Goal: Understand process/instructions: Learn how to perform a task or action

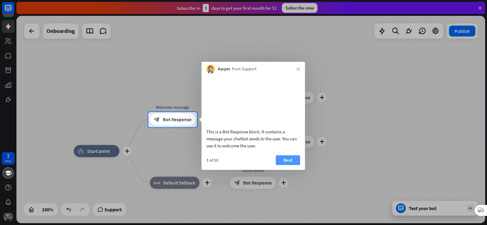
click at [286, 165] on button "Next" at bounding box center [288, 160] width 24 height 10
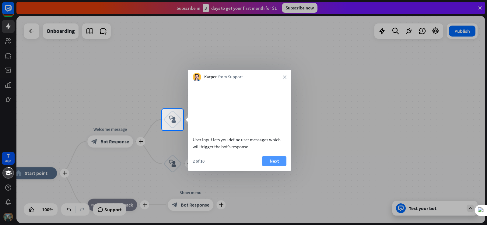
click at [280, 160] on button "Next" at bounding box center [274, 161] width 24 height 10
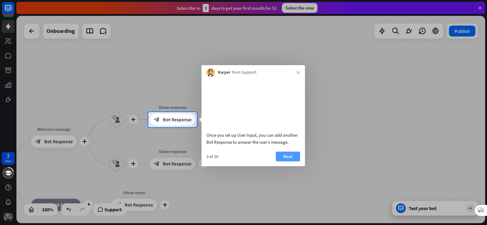
click at [288, 161] on button "Next" at bounding box center [288, 157] width 24 height 10
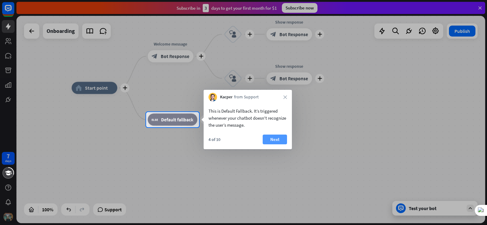
click at [278, 141] on button "Next" at bounding box center [275, 140] width 24 height 10
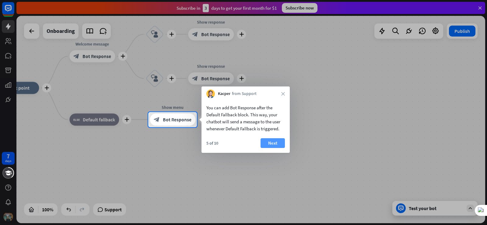
click at [280, 144] on button "Next" at bounding box center [273, 143] width 24 height 10
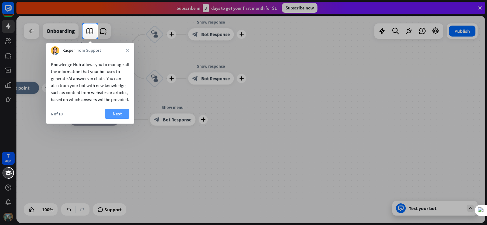
click at [112, 118] on button "Next" at bounding box center [117, 114] width 24 height 10
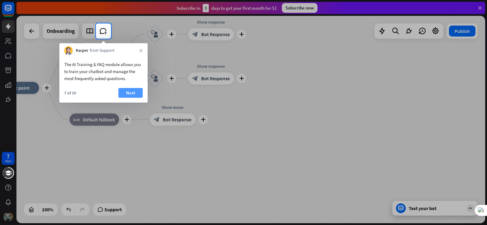
click at [133, 95] on button "Next" at bounding box center [130, 93] width 24 height 10
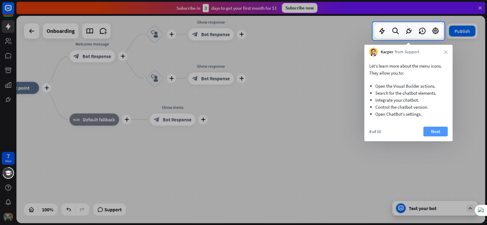
click at [434, 134] on button "Next" at bounding box center [436, 132] width 24 height 10
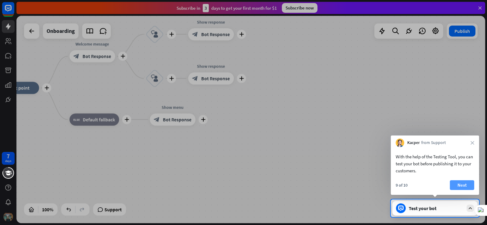
click at [458, 186] on button "Next" at bounding box center [462, 185] width 24 height 10
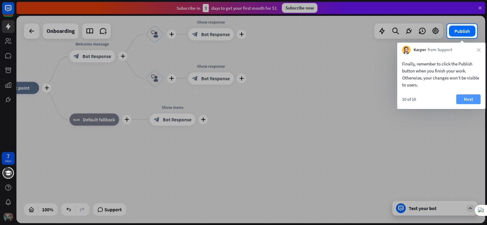
click at [471, 100] on button "Next" at bounding box center [469, 99] width 24 height 10
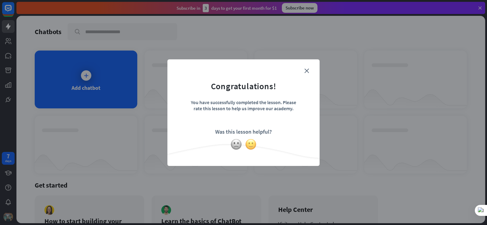
click at [253, 147] on img at bounding box center [251, 145] width 12 height 12
